Goal: Check status: Check status

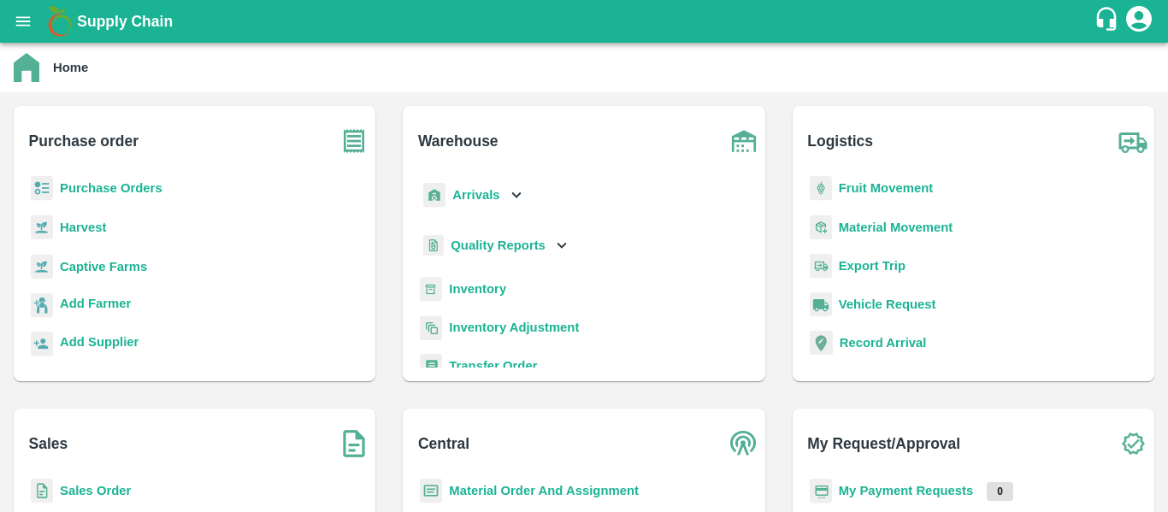
click at [128, 186] on b "Purchase Orders" at bounding box center [111, 188] width 103 height 14
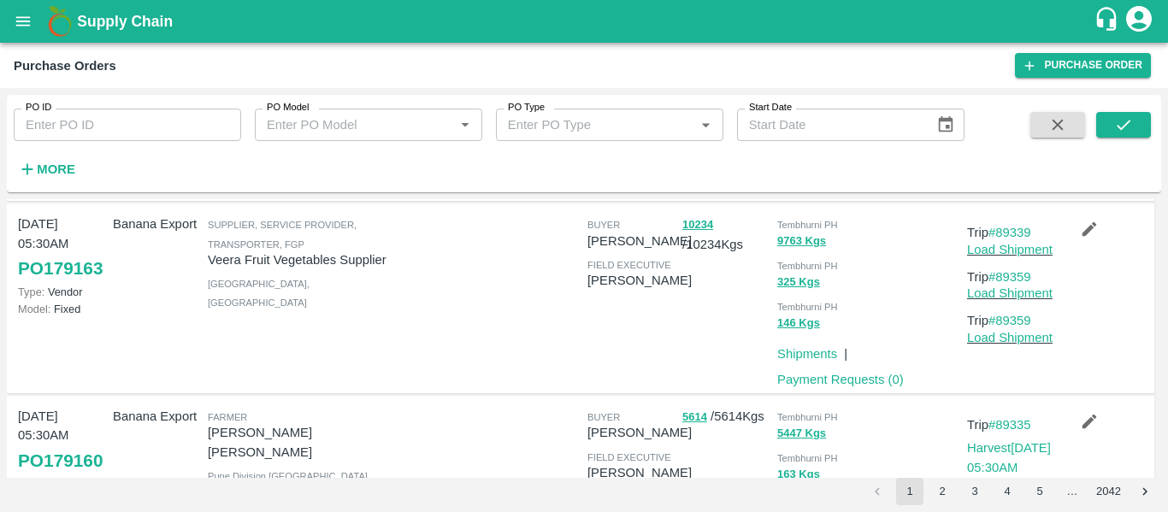
scroll to position [1778, 0]
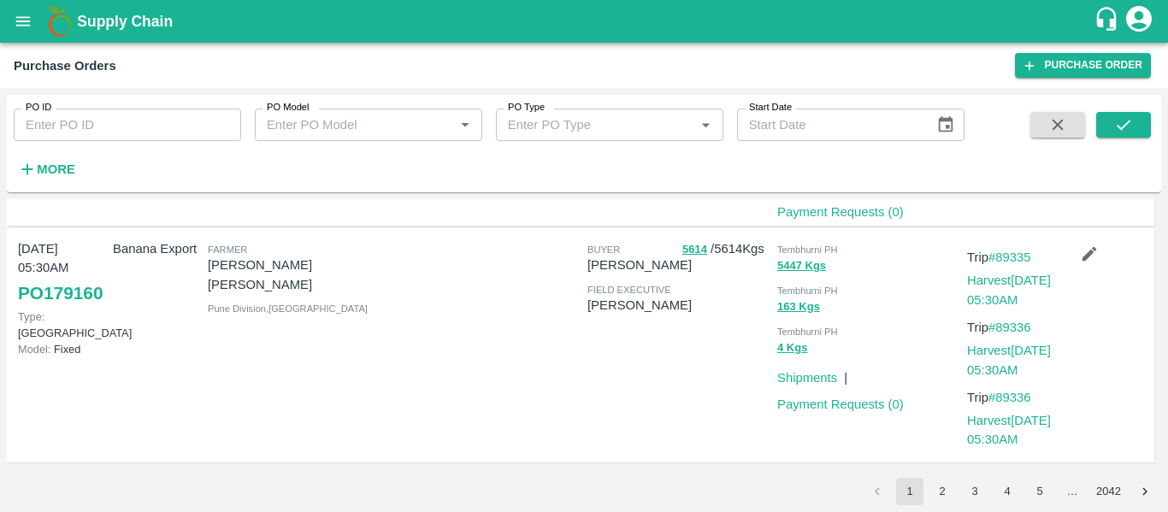
click at [946, 500] on button "2" at bounding box center [941, 491] width 27 height 27
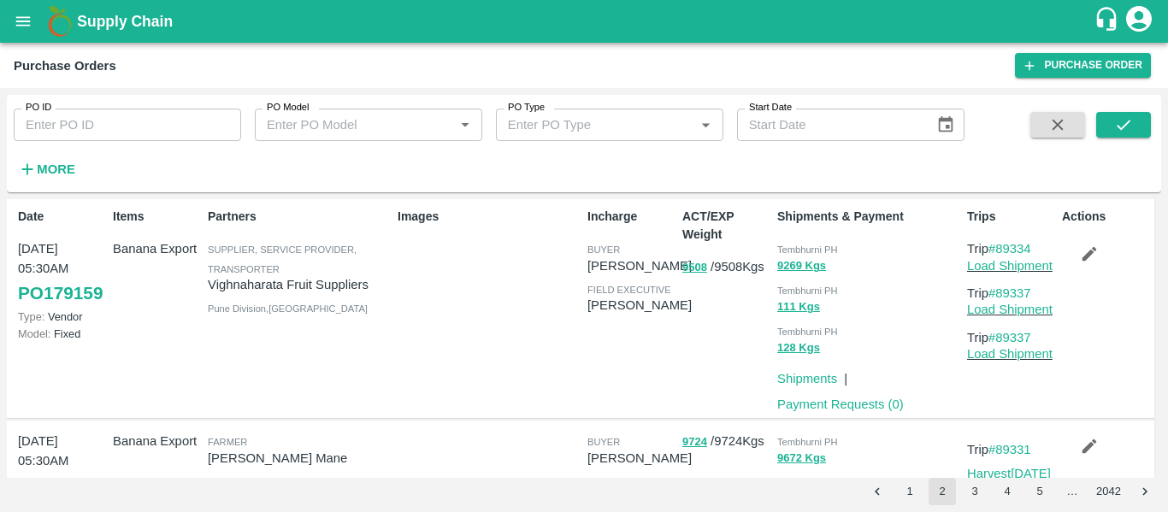
scroll to position [0, 0]
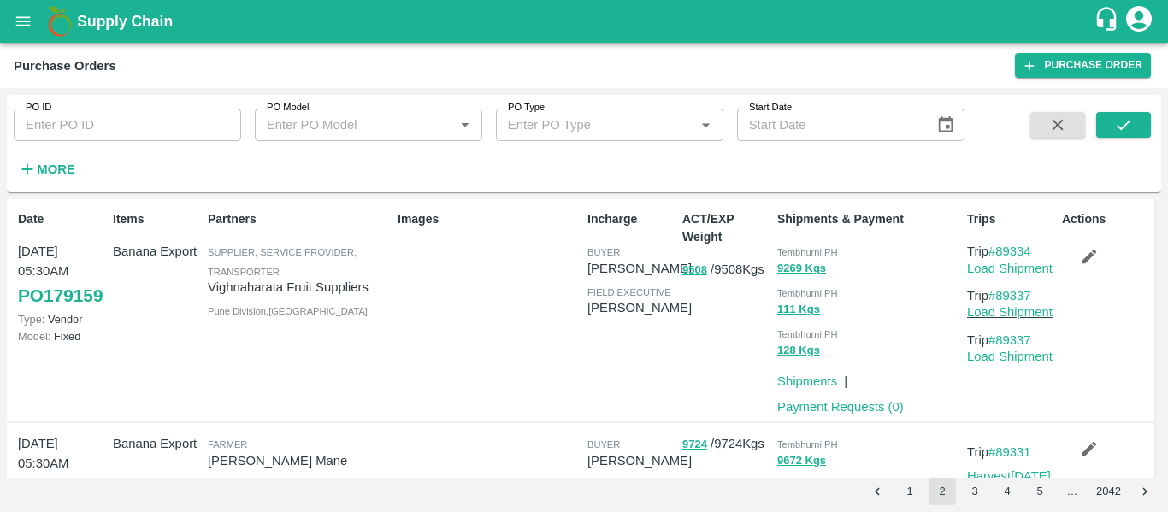
click at [106, 127] on input "PO ID" at bounding box center [127, 125] width 227 height 32
paste input "179159"
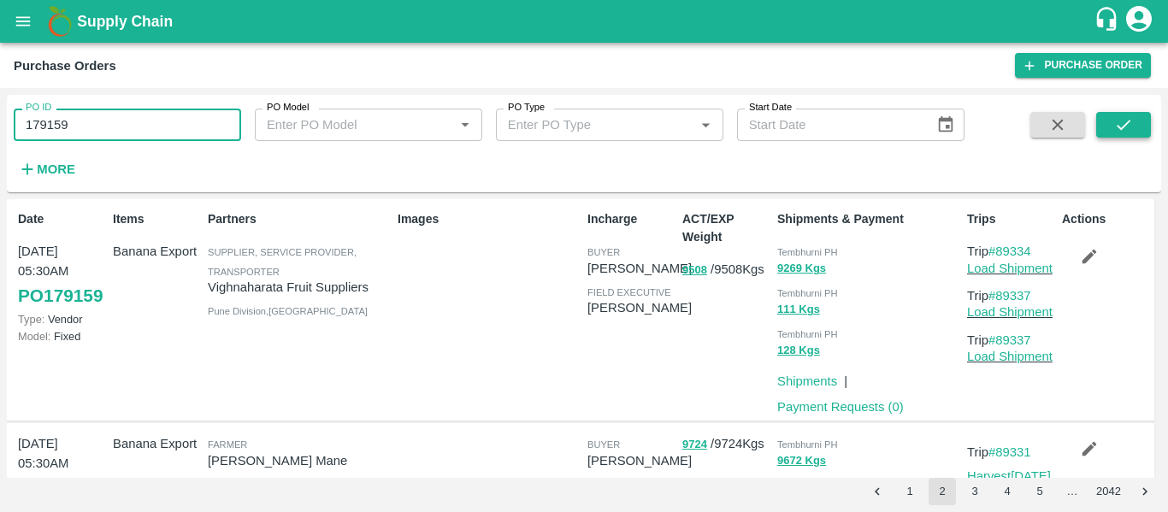
click at [1114, 132] on icon "submit" at bounding box center [1123, 124] width 19 height 19
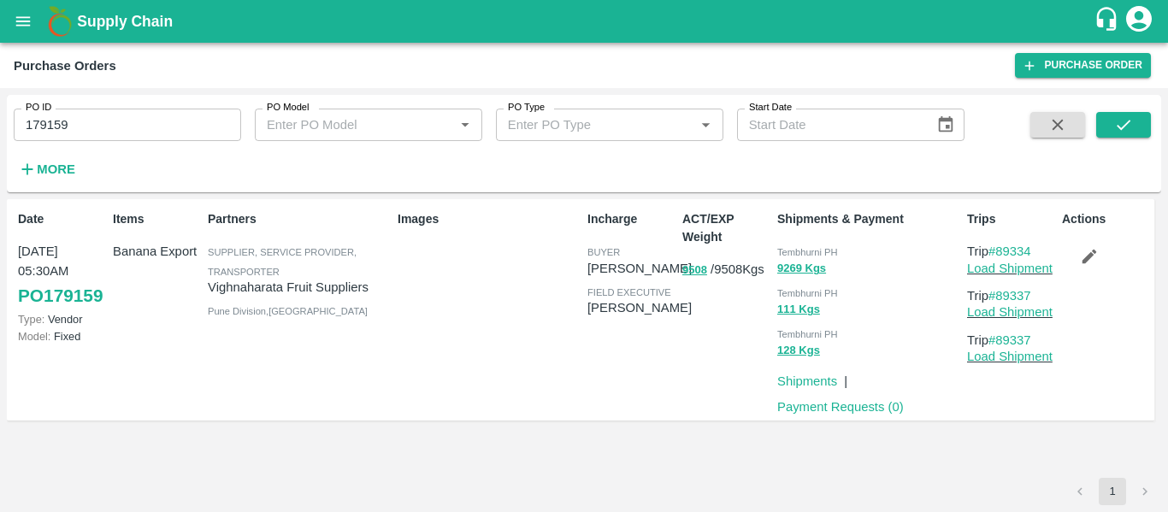
click at [118, 103] on div "PO ID 179159 PO ID" at bounding box center [120, 118] width 241 height 46
click at [121, 119] on input "179159" at bounding box center [127, 125] width 227 height 32
paste input "text"
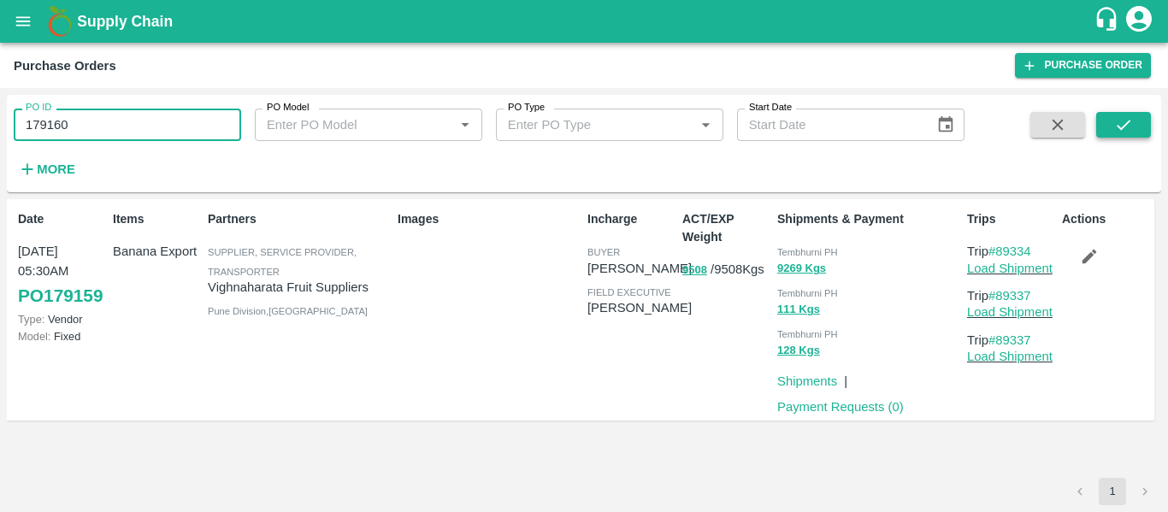
click at [1116, 129] on icon "submit" at bounding box center [1123, 124] width 19 height 19
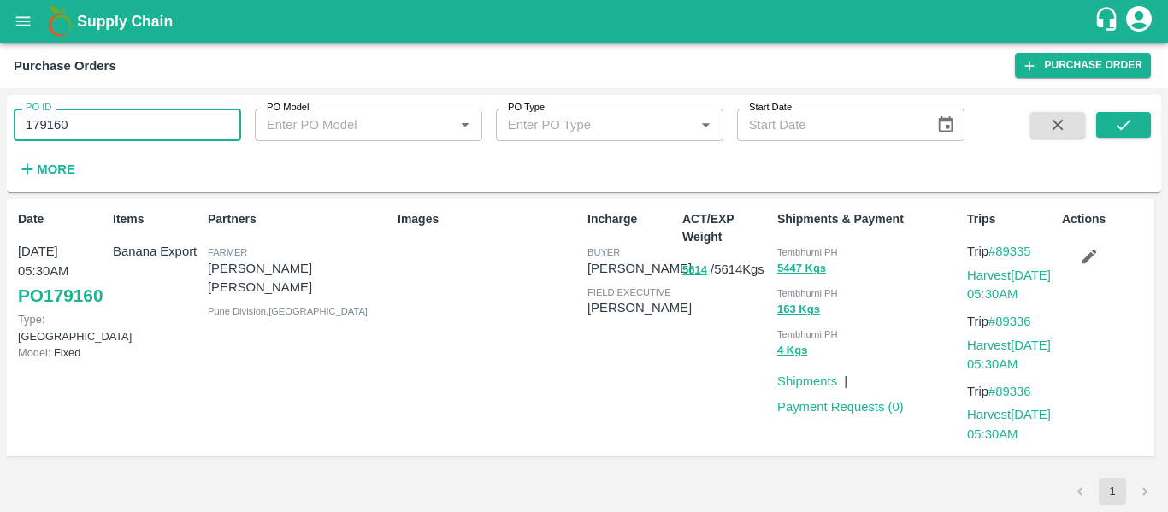
click at [87, 119] on input "179160" at bounding box center [127, 125] width 227 height 32
paste input "text"
click at [1128, 127] on icon "submit" at bounding box center [1123, 124] width 19 height 19
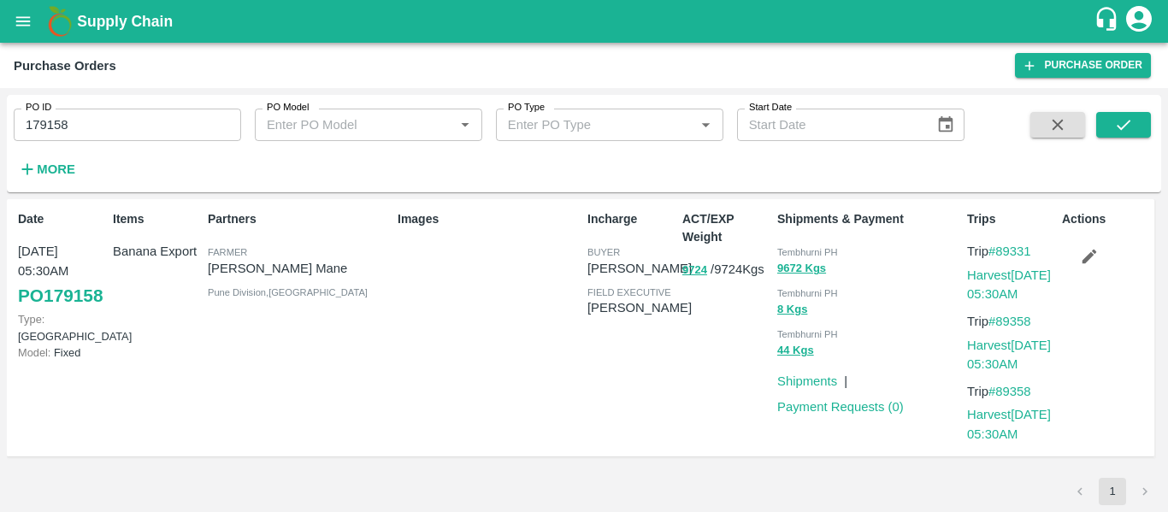
click at [79, 128] on input "179158" at bounding box center [127, 125] width 227 height 32
paste input "text"
click at [1117, 117] on icon "submit" at bounding box center [1123, 124] width 19 height 19
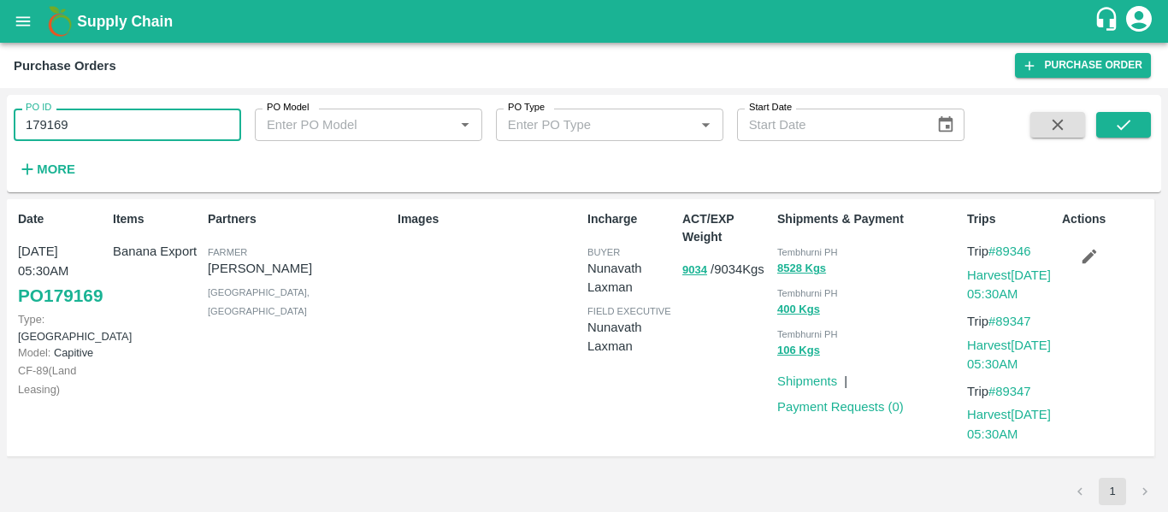
click at [118, 127] on input "179169" at bounding box center [127, 125] width 227 height 32
paste input "text"
click at [1104, 132] on button "submit" at bounding box center [1123, 125] width 55 height 26
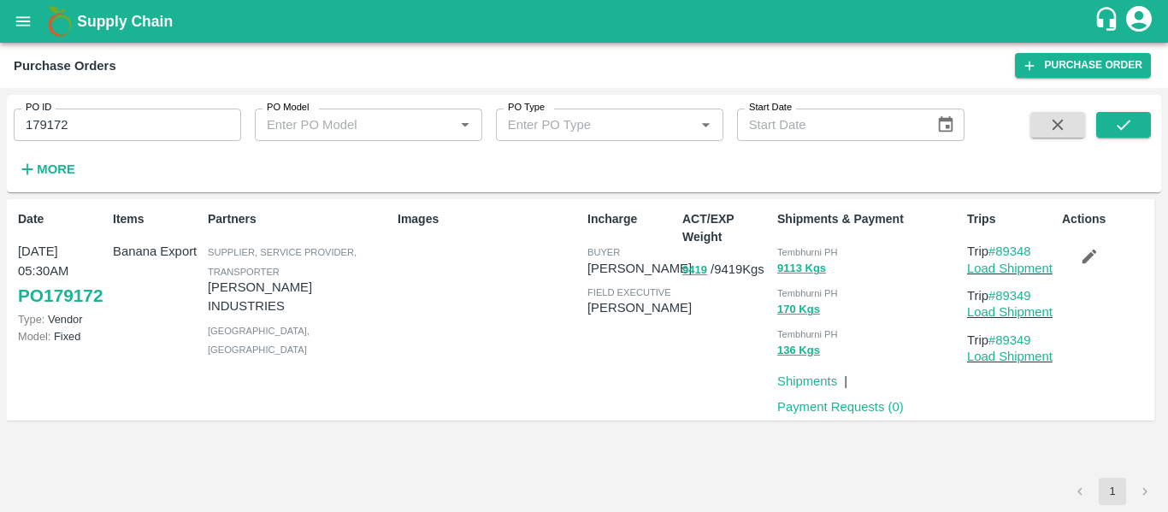
click at [93, 137] on input "179172" at bounding box center [127, 125] width 227 height 32
paste input "text"
click at [1141, 123] on button "submit" at bounding box center [1123, 125] width 55 height 26
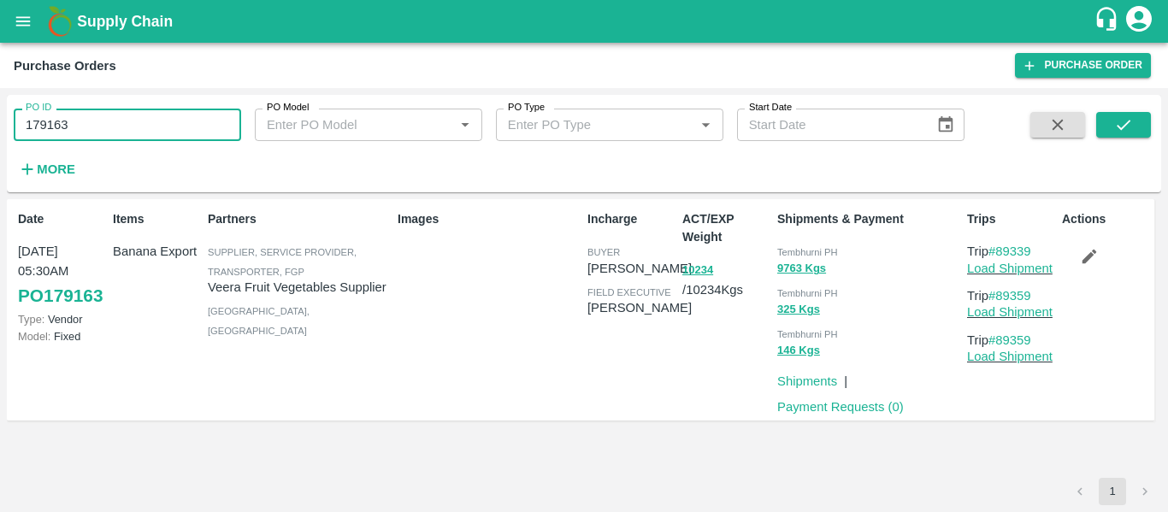
click at [89, 131] on input "179163" at bounding box center [127, 125] width 227 height 32
paste input "text"
type input "179179"
click at [1140, 112] on button "submit" at bounding box center [1123, 125] width 55 height 26
